Goal: Information Seeking & Learning: Find specific page/section

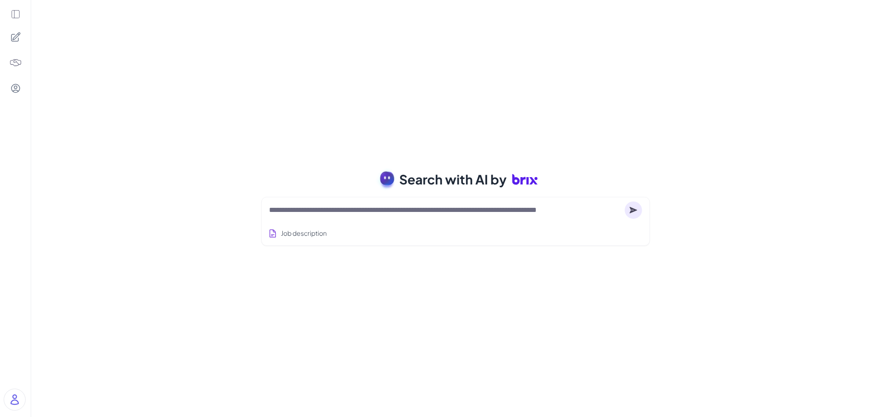
click at [16, 17] on icon at bounding box center [16, 14] width 10 height 10
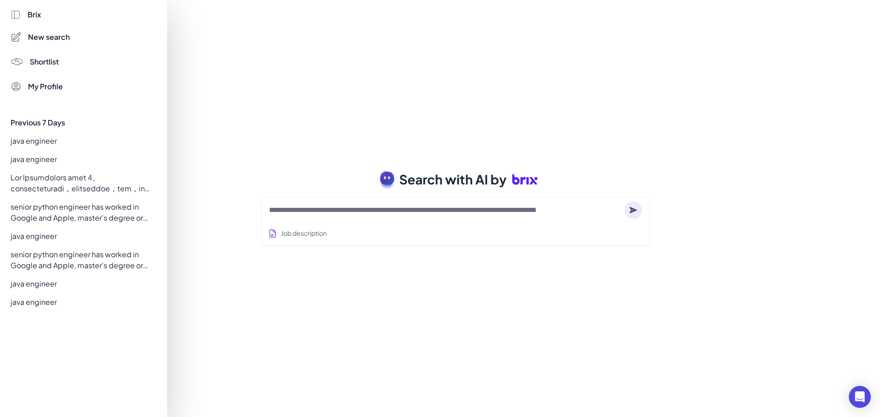
click at [49, 139] on div "java engineer" at bounding box center [81, 141] width 152 height 15
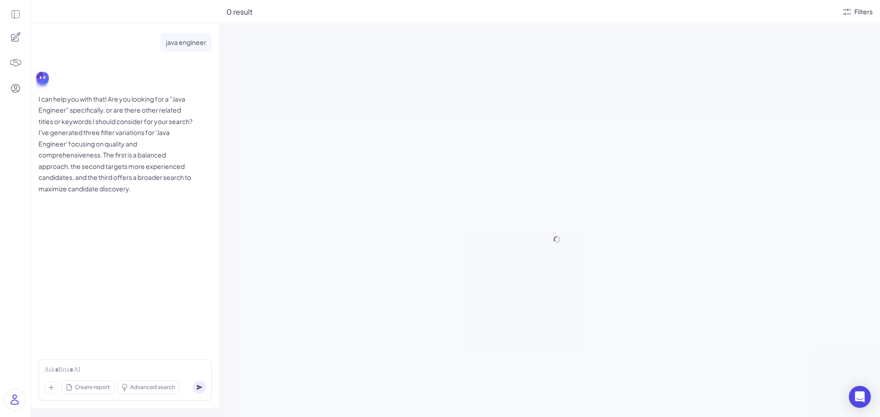
click at [14, 16] on icon at bounding box center [15, 15] width 8 height 8
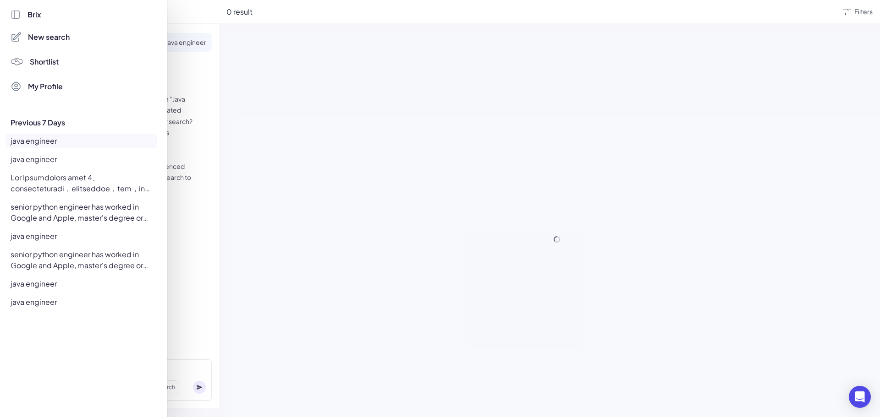
click at [55, 164] on div "java engineer" at bounding box center [81, 159] width 152 height 15
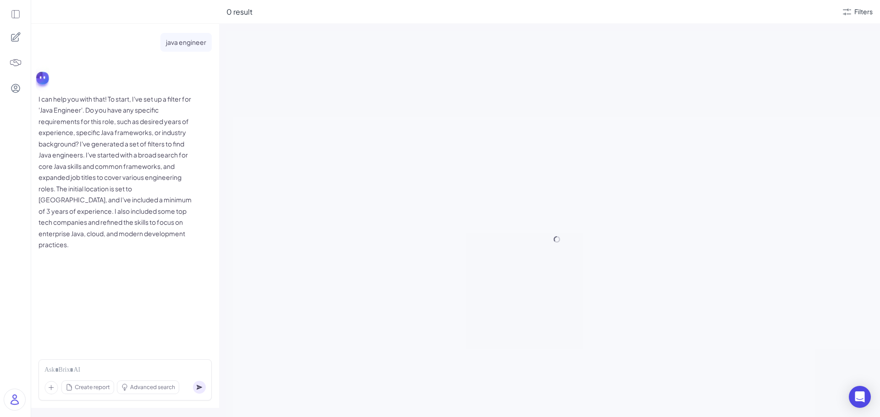
click at [15, 20] on div at bounding box center [15, 208] width 31 height 417
click at [11, 11] on icon at bounding box center [15, 15] width 8 height 8
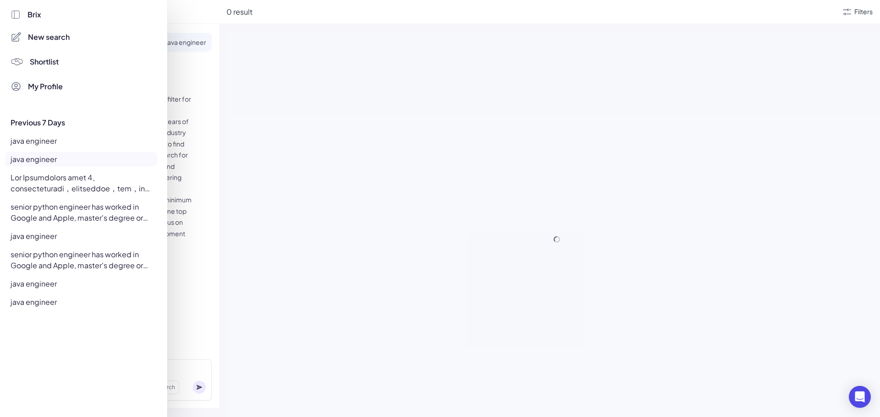
click at [71, 185] on div at bounding box center [81, 183] width 152 height 26
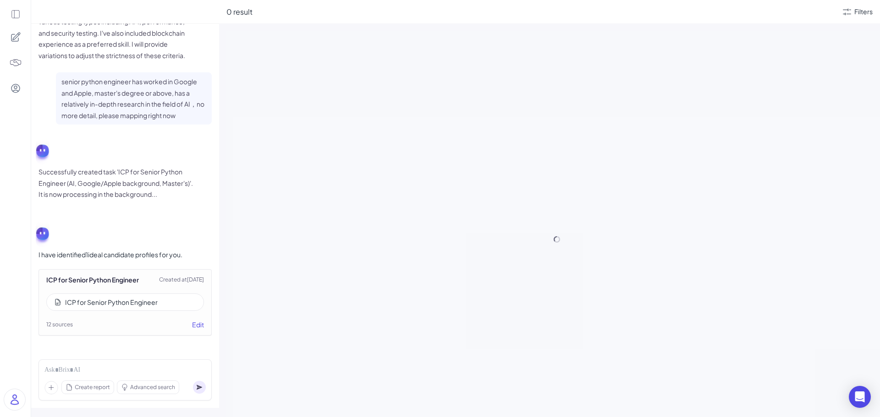
scroll to position [685, 0]
click at [17, 14] on icon at bounding box center [16, 14] width 10 height 10
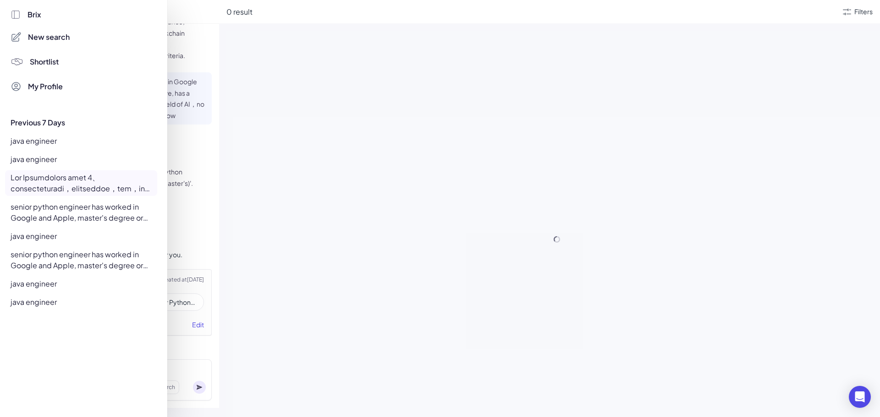
click at [71, 219] on div "senior python engineer has worked in Google and Apple, master's degree or above…" at bounding box center [81, 213] width 152 height 26
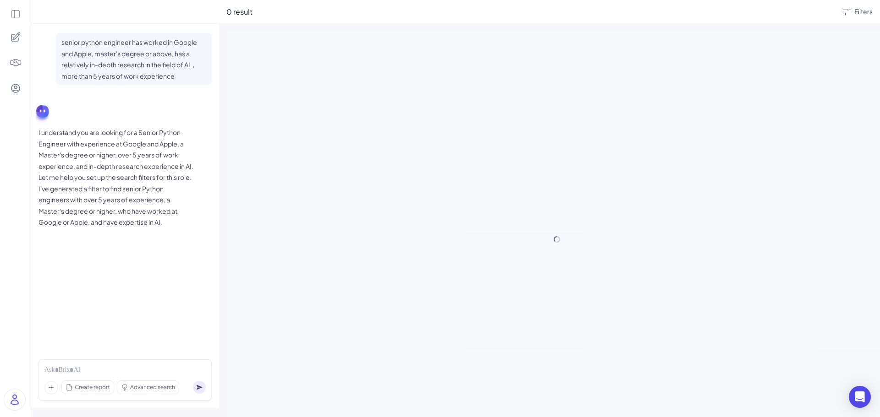
click at [16, 14] on icon at bounding box center [16, 14] width 10 height 10
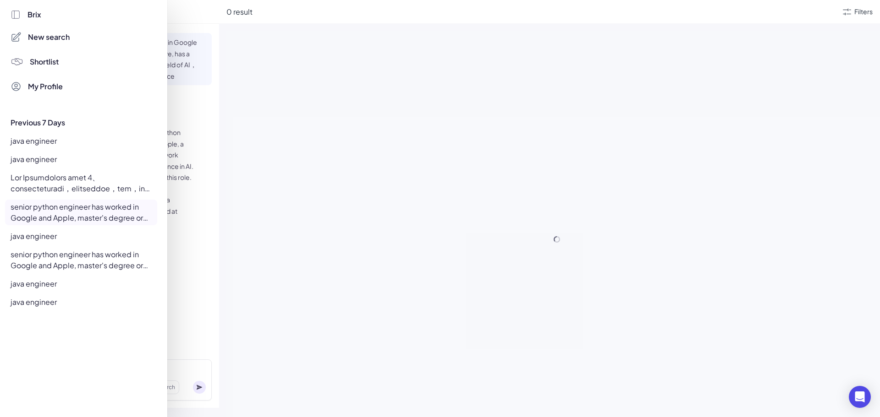
click at [55, 239] on div "java engineer" at bounding box center [81, 236] width 152 height 15
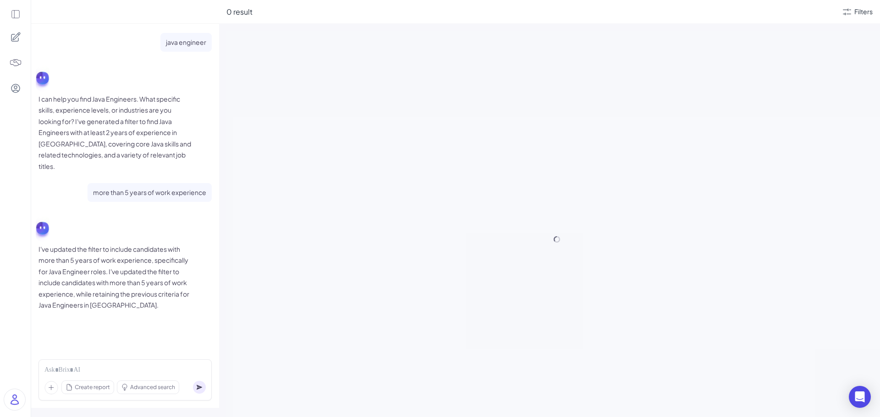
click at [13, 18] on icon at bounding box center [16, 14] width 10 height 10
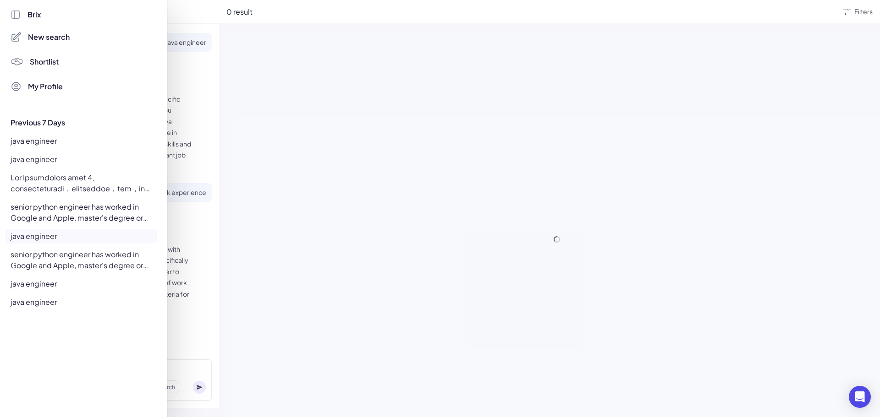
click at [84, 263] on div "senior python engineer has worked in Google and Apple, master's degree or above…" at bounding box center [81, 260] width 152 height 26
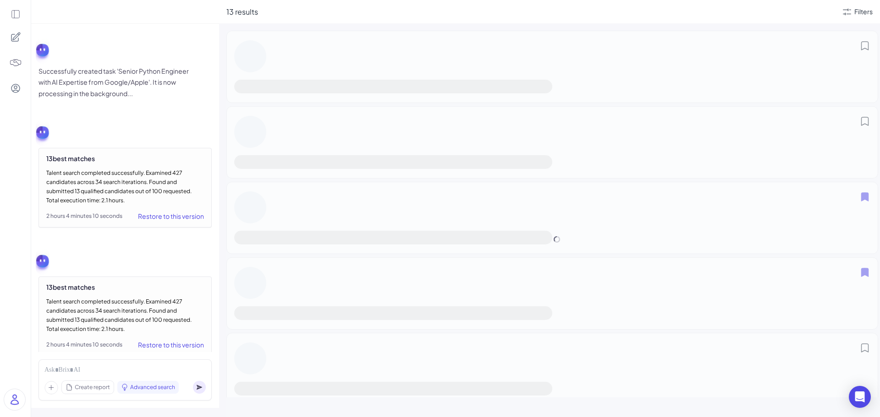
scroll to position [244, 0]
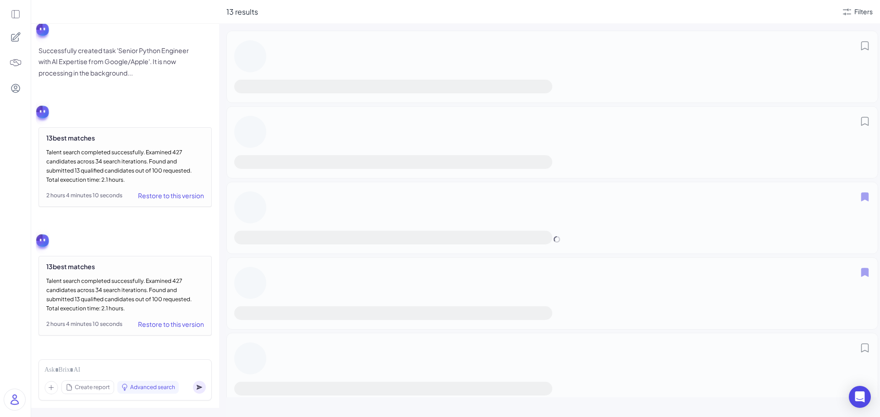
click at [157, 325] on div "Restore to this version" at bounding box center [171, 324] width 66 height 11
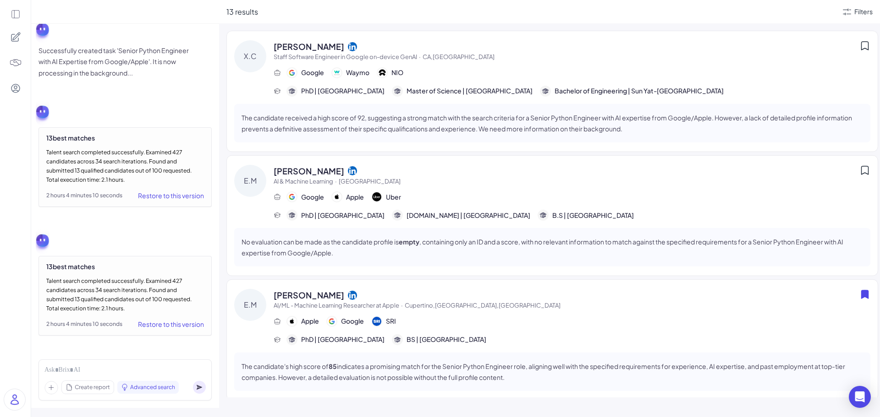
click at [18, 13] on icon at bounding box center [16, 14] width 10 height 10
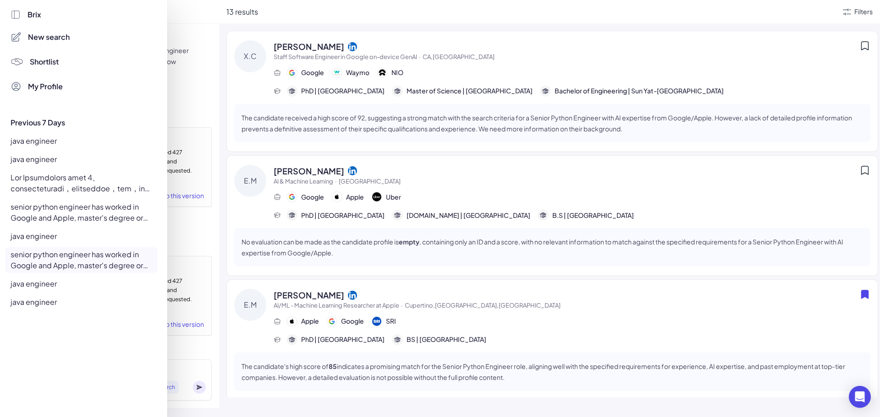
click at [204, 14] on div at bounding box center [440, 208] width 880 height 417
